Goal: Check status: Check status

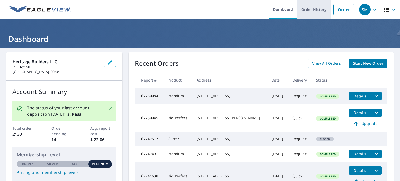
click at [304, 8] on link "Order History" at bounding box center [314, 9] width 34 height 19
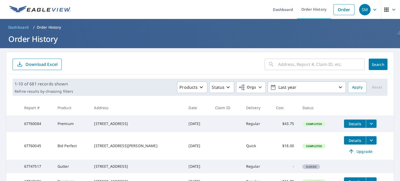
click at [278, 62] on input "text" at bounding box center [321, 64] width 86 height 15
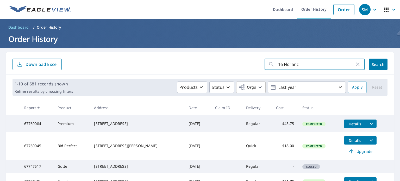
type input "16 [PERSON_NAME]"
click button "Search" at bounding box center [378, 64] width 19 height 11
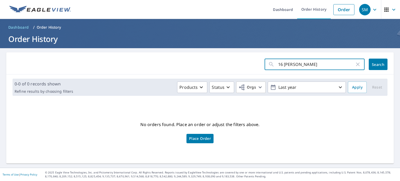
click at [290, 64] on input "16 [PERSON_NAME]" at bounding box center [316, 64] width 77 height 15
type input "16 [PERSON_NAME]"
click button "Search" at bounding box center [378, 64] width 19 height 11
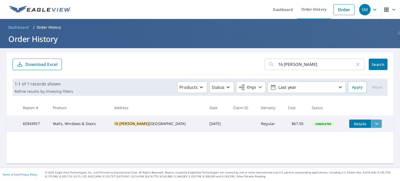
click at [373, 125] on icon "filesDropdownBtn-65943957" at bounding box center [376, 124] width 6 height 6
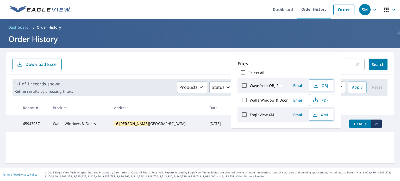
click at [319, 99] on span "PDF" at bounding box center [320, 100] width 17 height 6
